Goal: Check status: Check status

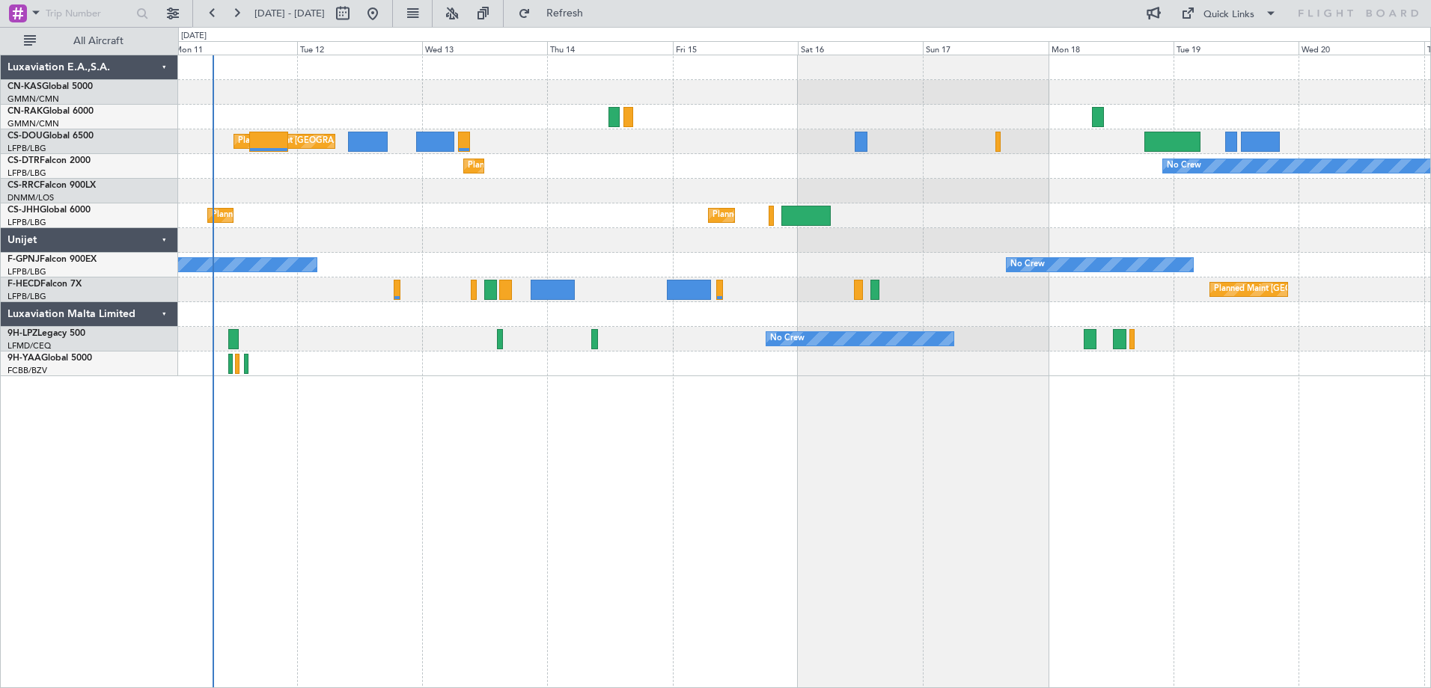
click at [504, 570] on div "Planned Maint [GEOGRAPHIC_DATA] ([GEOGRAPHIC_DATA]) No Crew Planned Maint Sofia…" at bounding box center [804, 372] width 1253 height 634
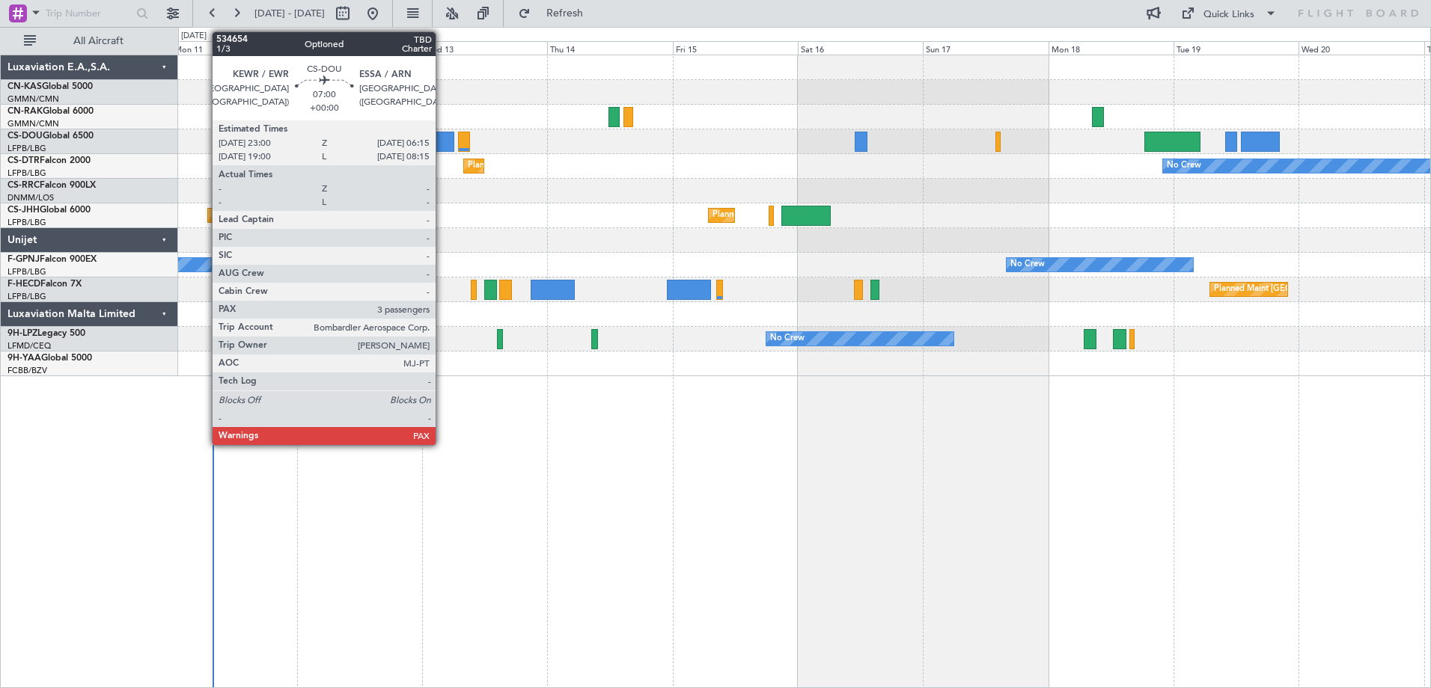
click at [442, 145] on div at bounding box center [435, 142] width 38 height 20
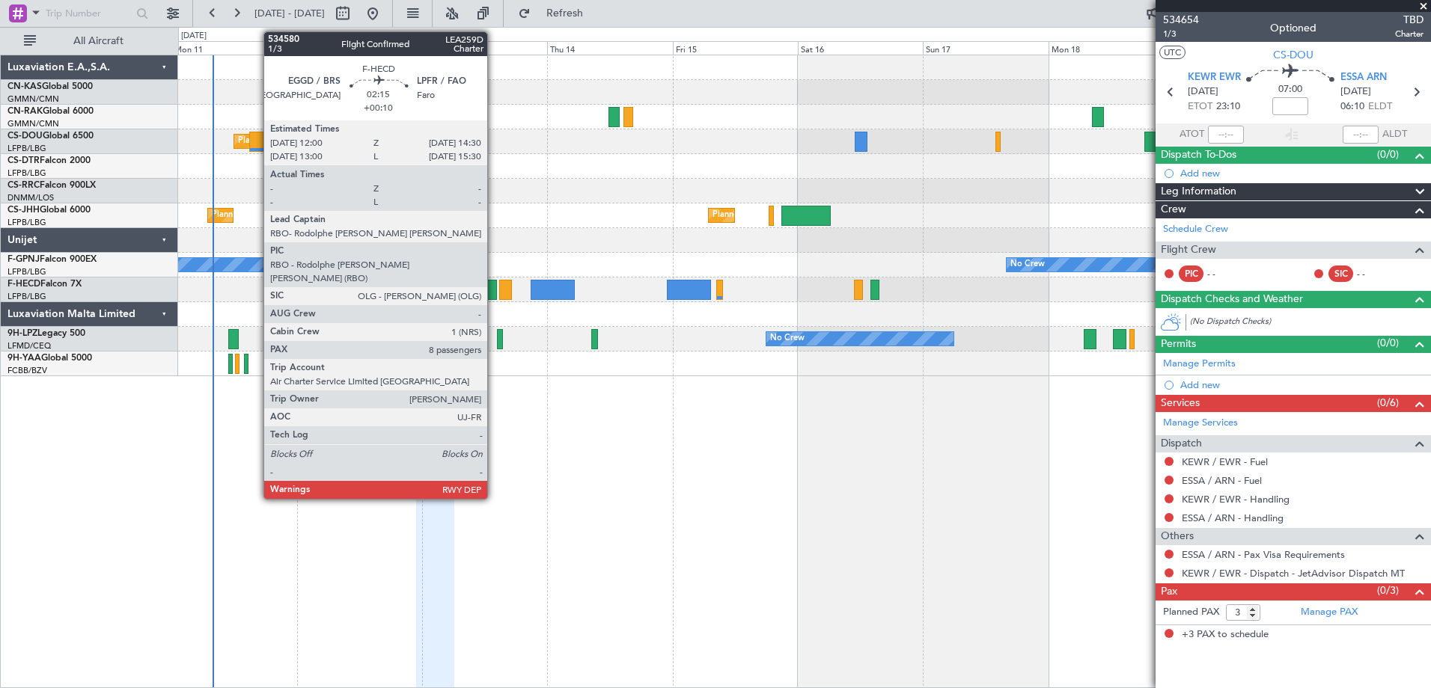
click at [494, 291] on div at bounding box center [490, 290] width 13 height 20
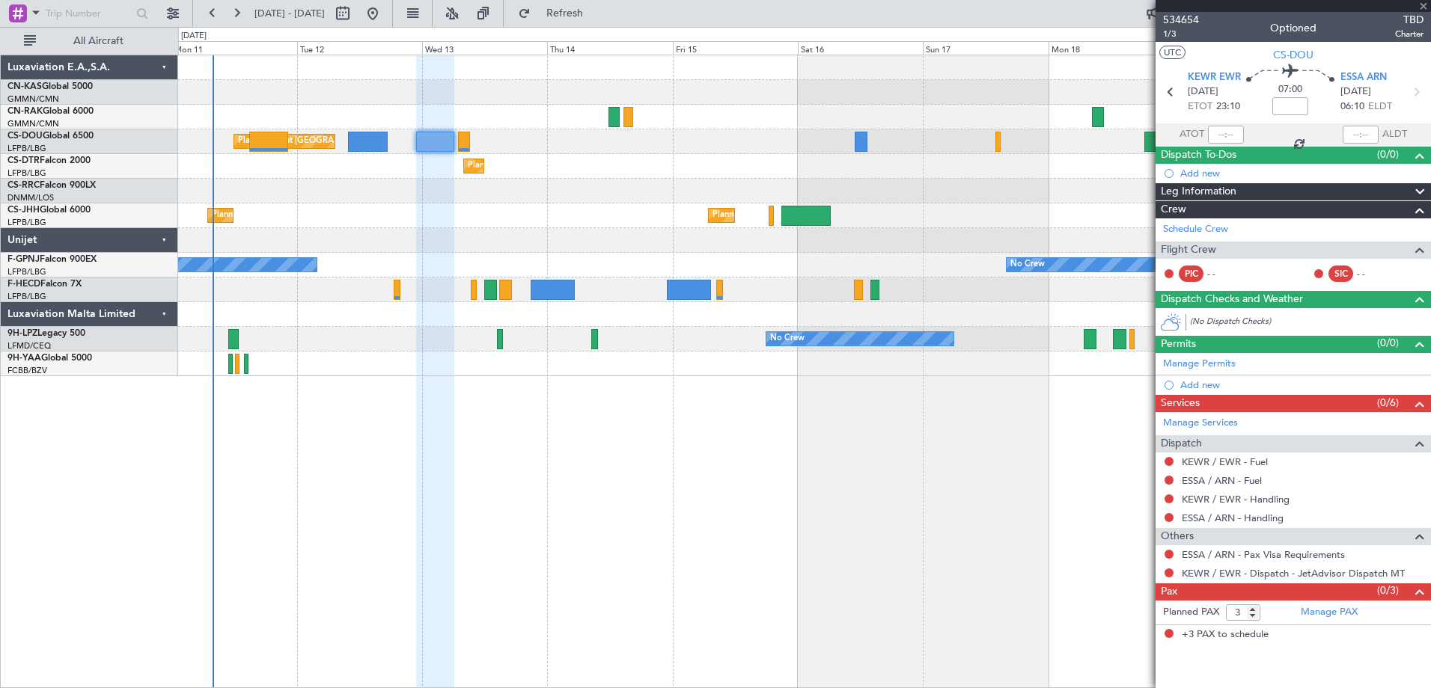
type input "+00:10"
type input "8"
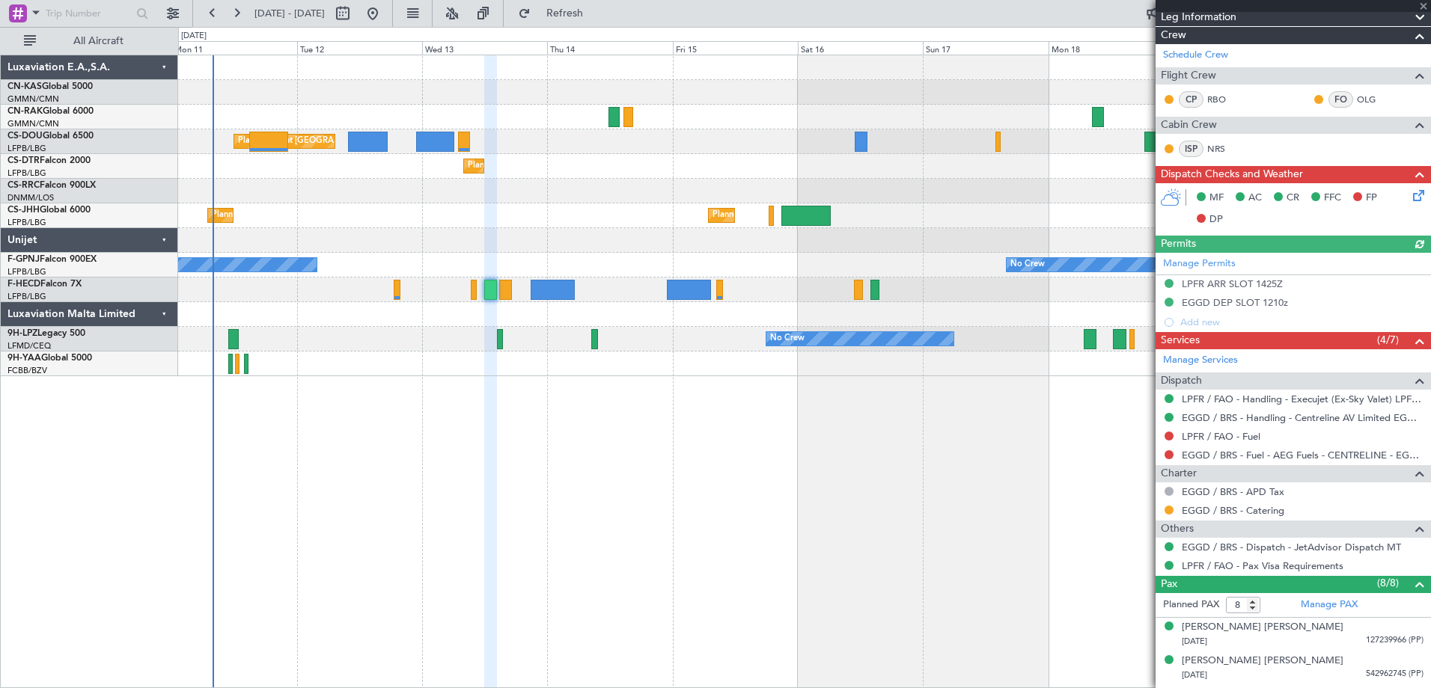
scroll to position [448, 0]
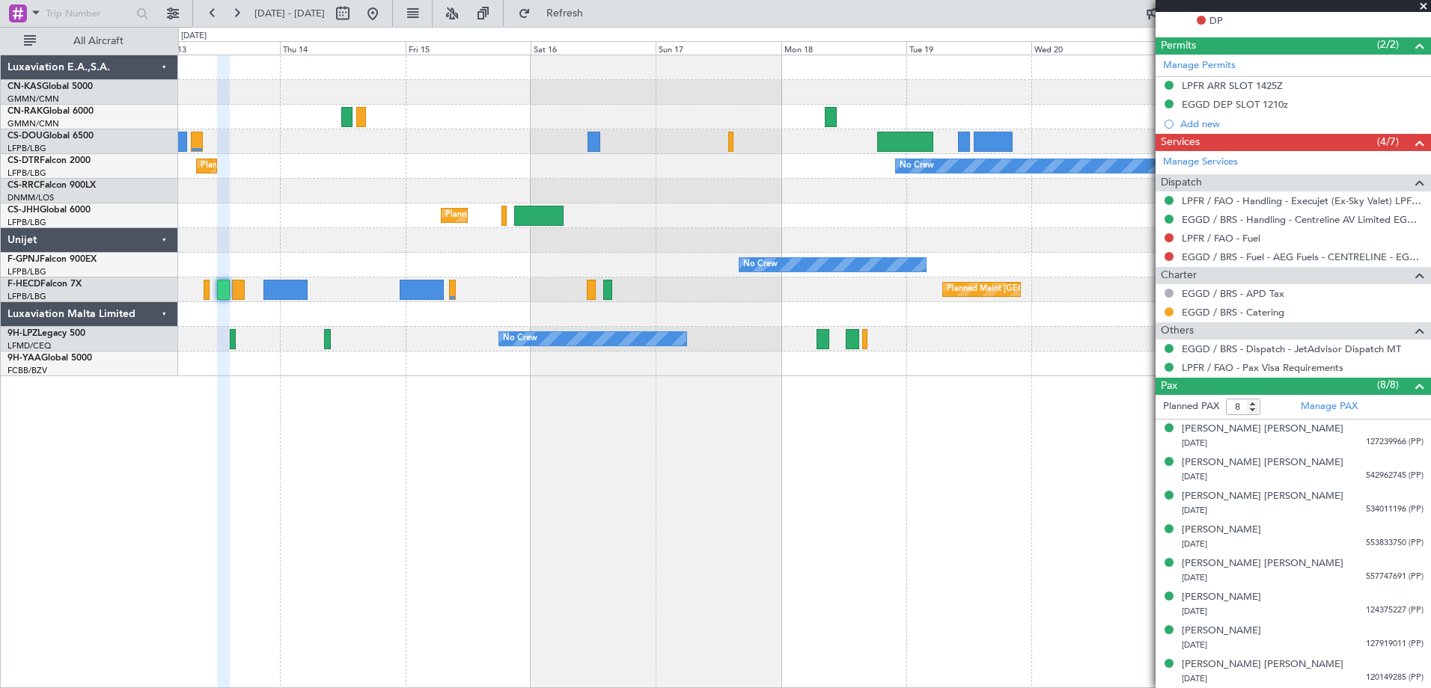
click at [377, 438] on div "Planned Maint [GEOGRAPHIC_DATA] ([GEOGRAPHIC_DATA]) Planned Maint [GEOGRAPHIC_D…" at bounding box center [804, 372] width 1253 height 634
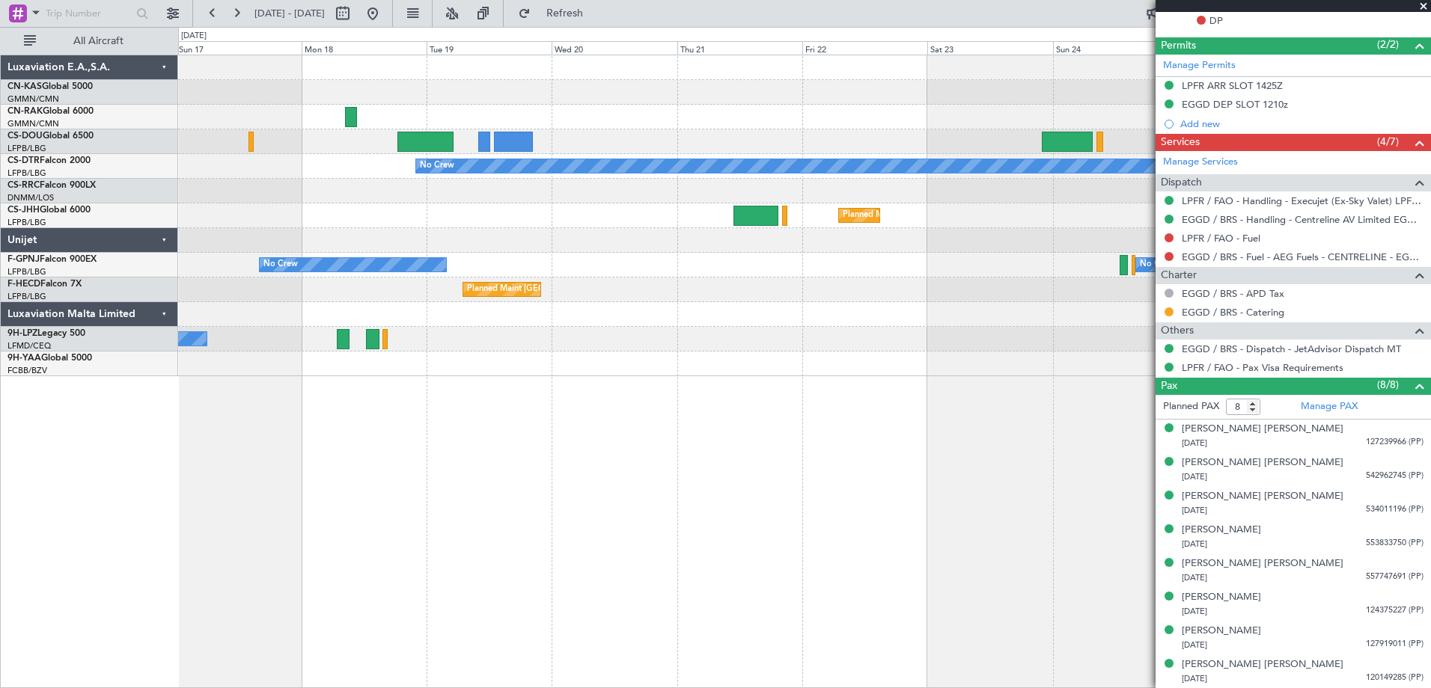
click at [287, 270] on div "Planned Maint [GEOGRAPHIC_DATA] ([GEOGRAPHIC_DATA]) Planned Maint [GEOGRAPHIC_D…" at bounding box center [804, 215] width 1252 height 321
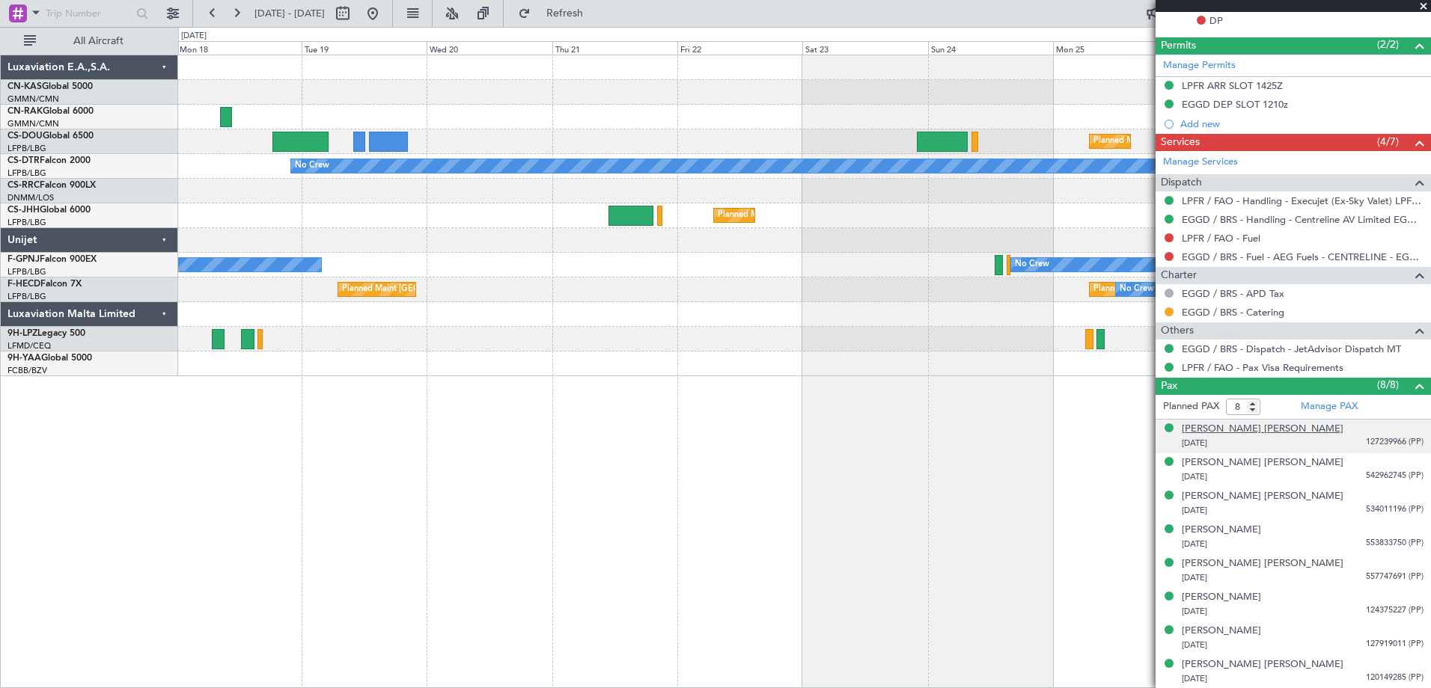
click at [1236, 427] on div "[PERSON_NAME] [PERSON_NAME]" at bounding box center [1263, 429] width 162 height 15
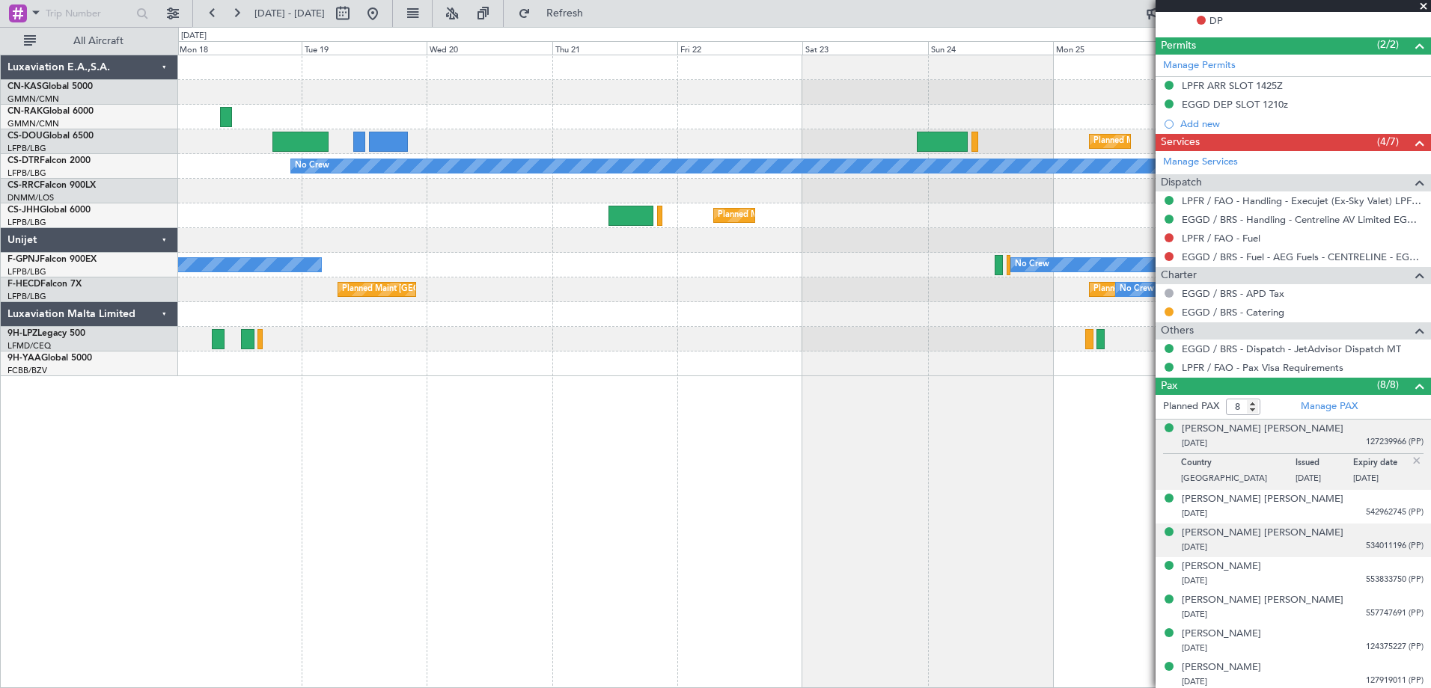
scroll to position [484, 0]
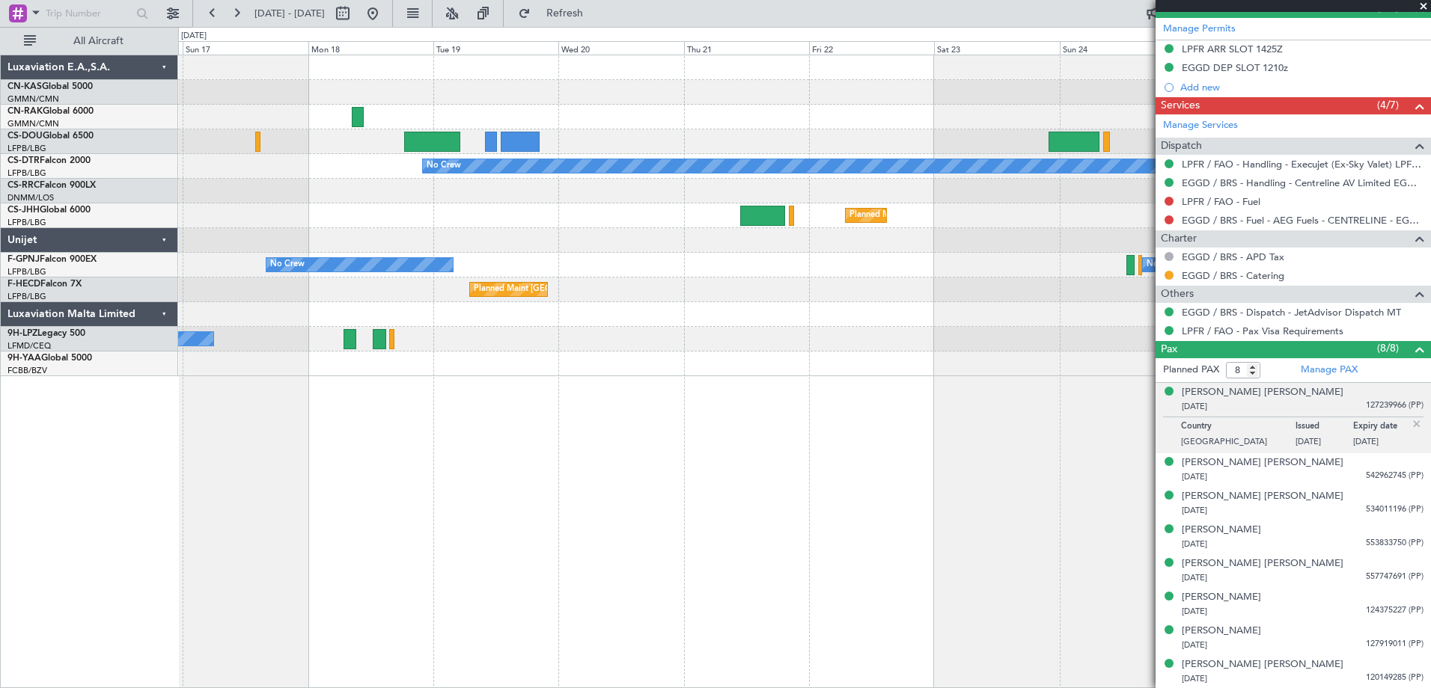
click at [820, 398] on div "Planned Maint [GEOGRAPHIC_DATA] ([GEOGRAPHIC_DATA]) Planned Maint [GEOGRAPHIC_D…" at bounding box center [804, 372] width 1253 height 634
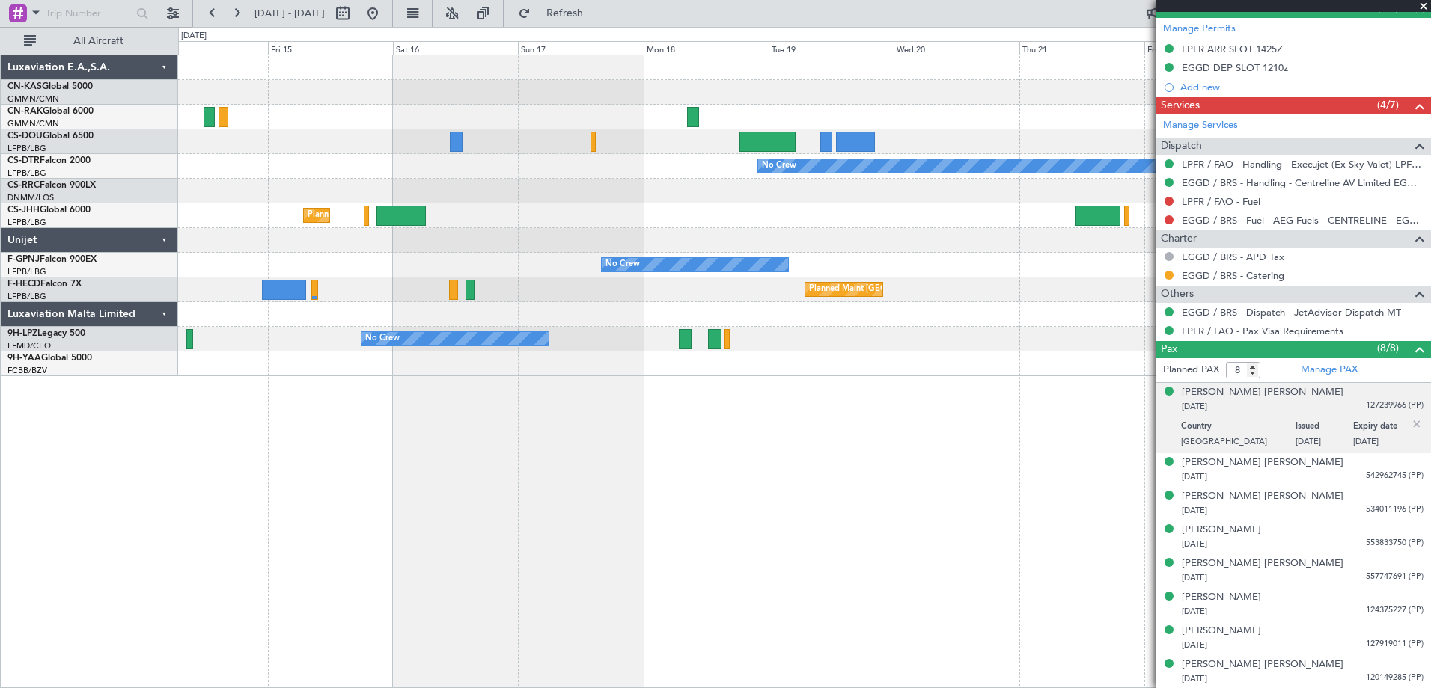
click at [736, 479] on div "Planned Maint [GEOGRAPHIC_DATA] ([GEOGRAPHIC_DATA]) Planned Maint [GEOGRAPHIC_D…" at bounding box center [804, 372] width 1253 height 634
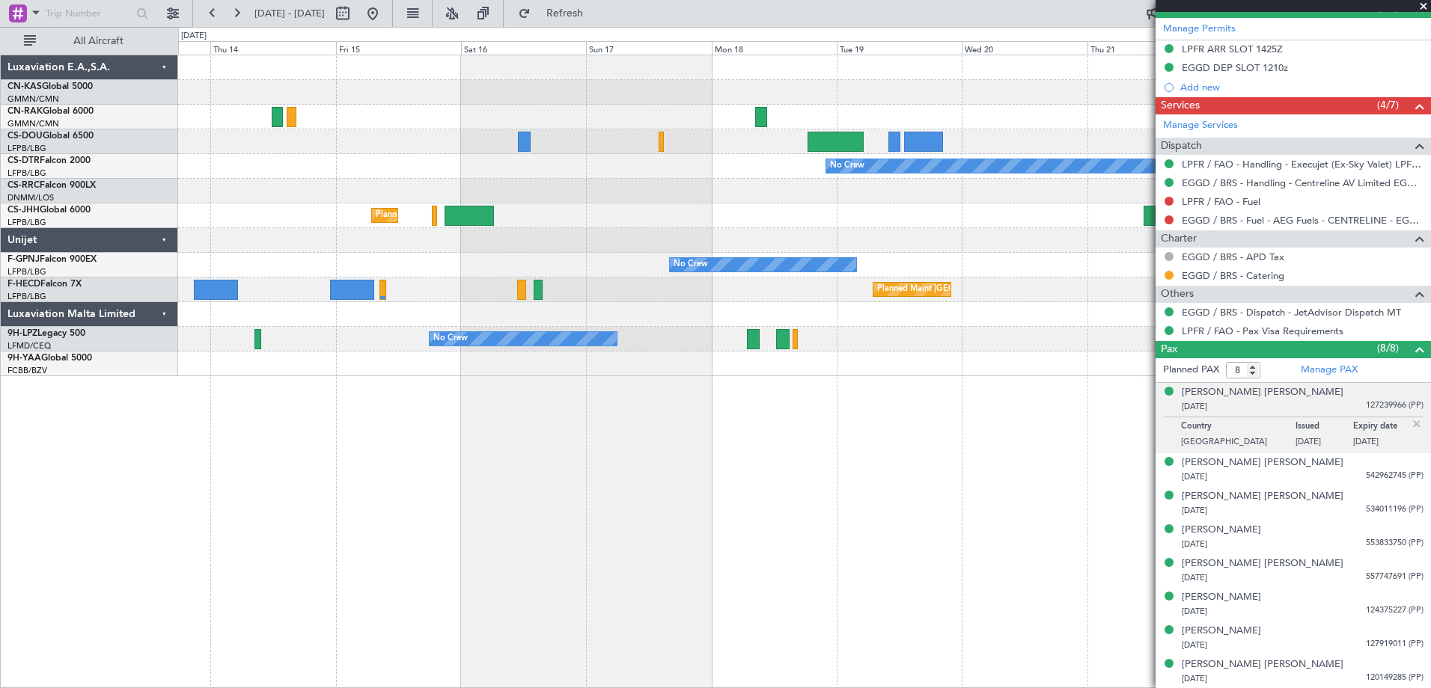
click at [696, 527] on div "Planned Maint [GEOGRAPHIC_DATA] ([GEOGRAPHIC_DATA]) Planned Maint [GEOGRAPHIC_D…" at bounding box center [804, 372] width 1253 height 634
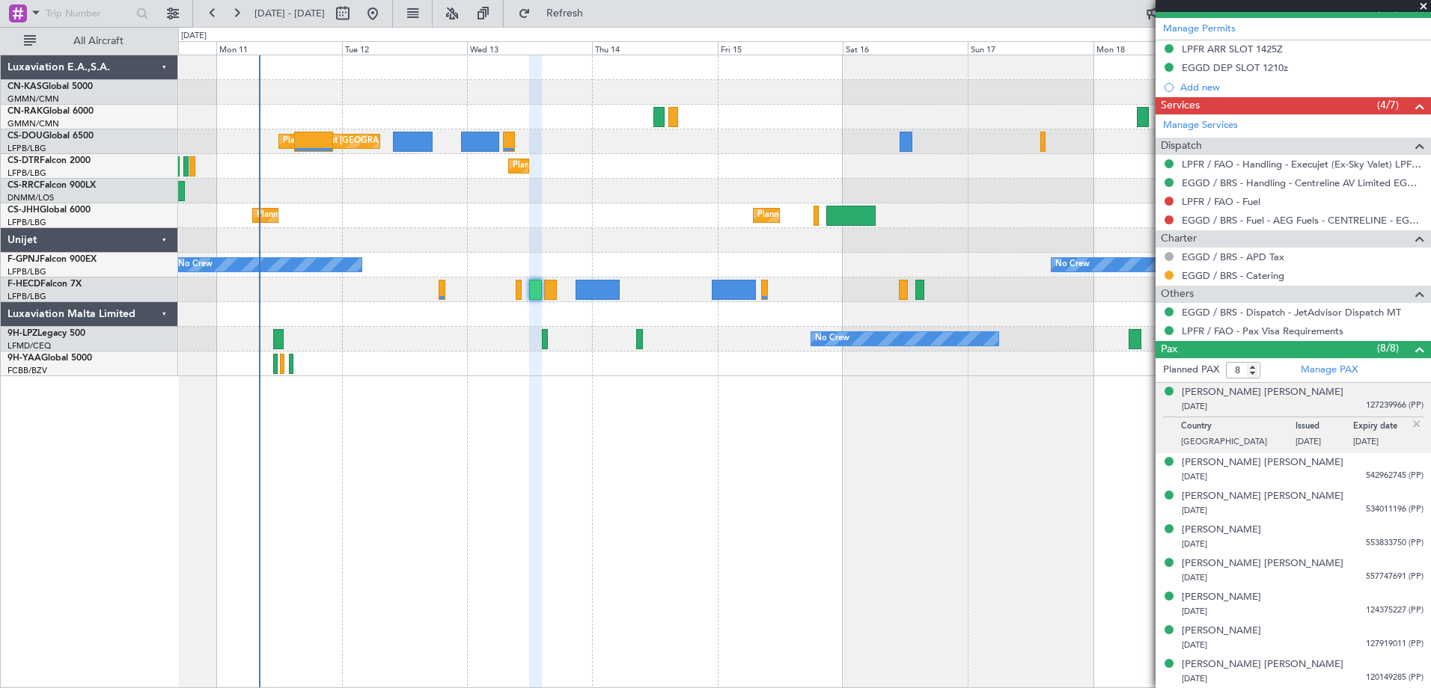
click at [639, 532] on div "Planned Maint [GEOGRAPHIC_DATA] ([GEOGRAPHIC_DATA]) No Crew No Crew Planned Mai…" at bounding box center [804, 372] width 1253 height 634
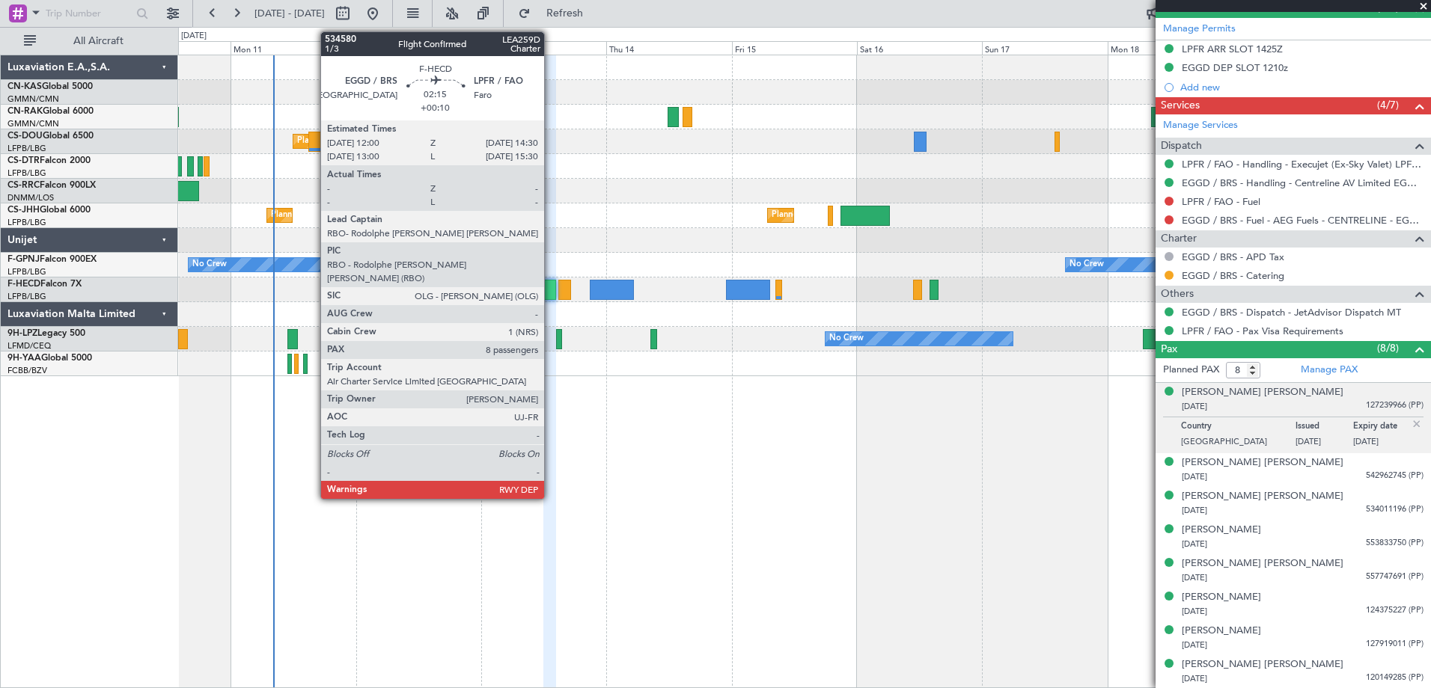
click at [551, 290] on div at bounding box center [549, 290] width 13 height 20
